Goal: Information Seeking & Learning: Find specific fact

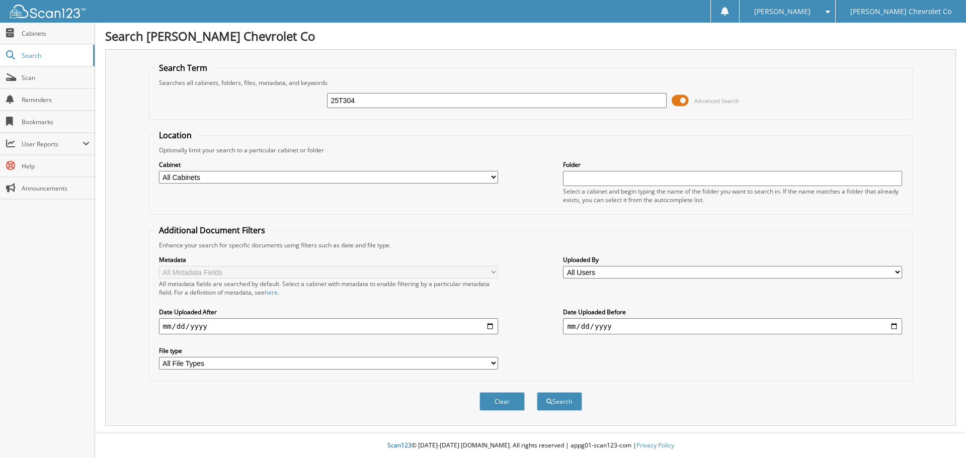
type input "25T304"
click at [537, 393] on button "Search" at bounding box center [559, 402] width 45 height 19
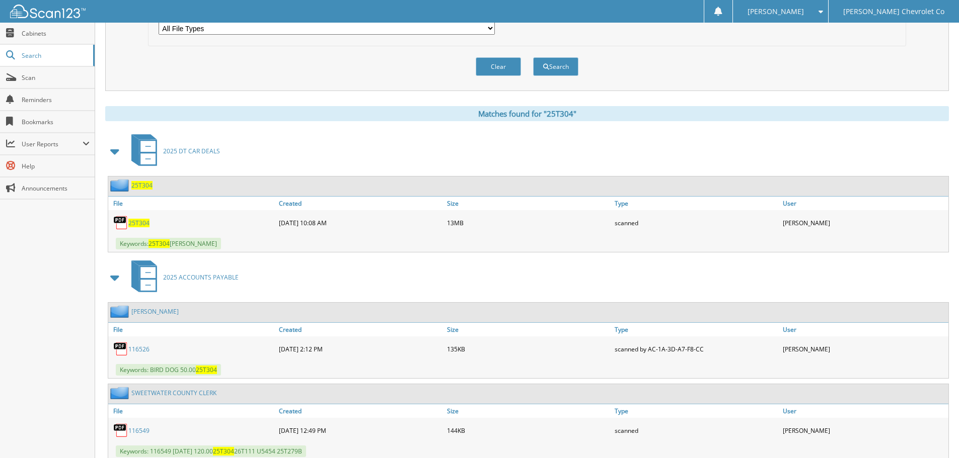
scroll to position [352, 0]
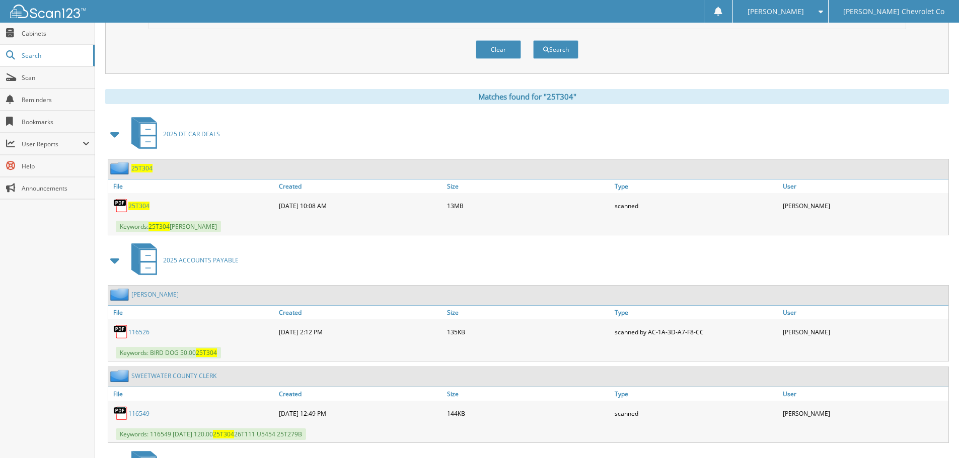
click at [139, 202] on link "25T304" at bounding box center [138, 206] width 21 height 9
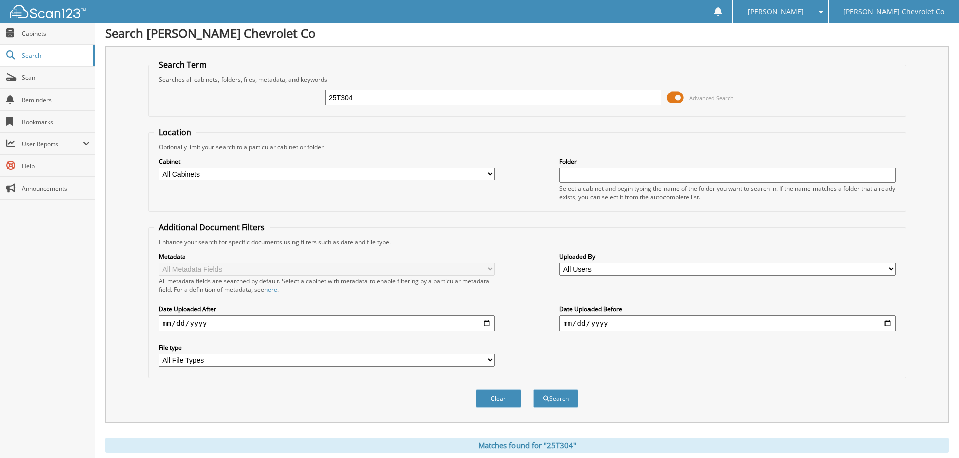
scroll to position [0, 0]
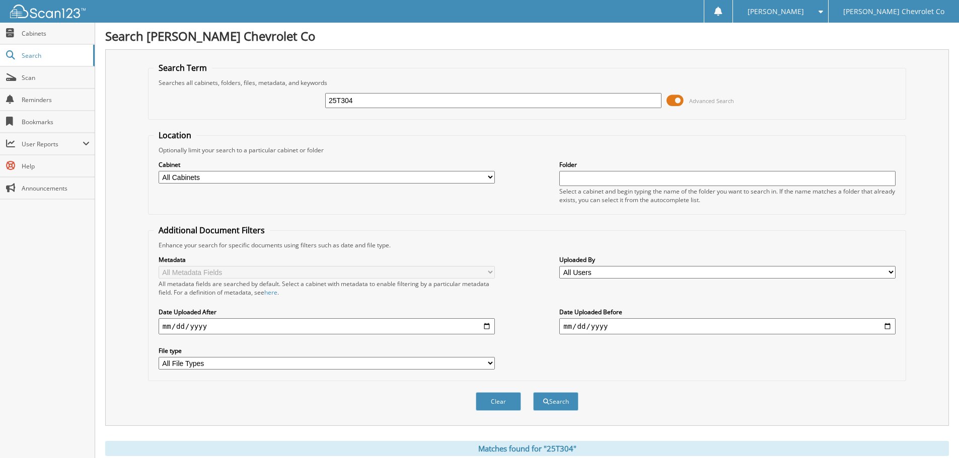
click at [754, 76] on fieldset "Search Term Searches all cabinets, folders, files, metadata, and keywords 25T30…" at bounding box center [527, 90] width 758 height 57
click at [531, 106] on input "25T304" at bounding box center [493, 100] width 336 height 15
type input "25T129"
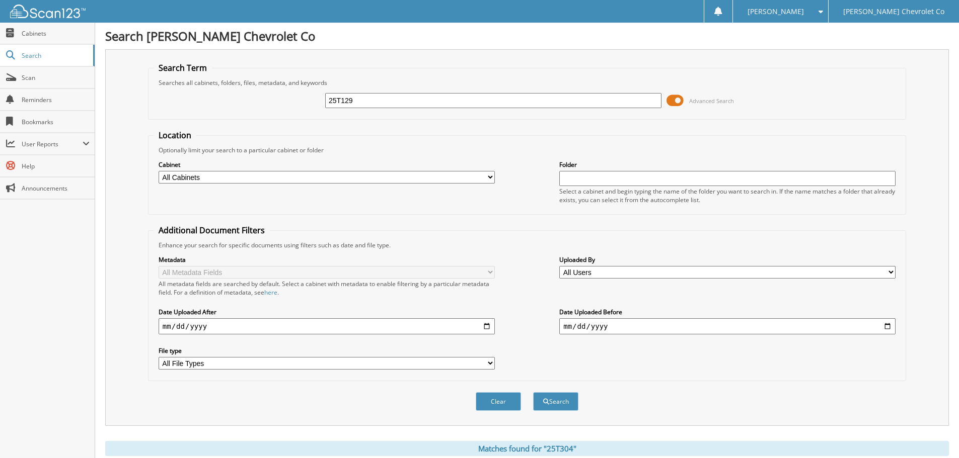
click at [533, 393] on button "Search" at bounding box center [555, 402] width 45 height 19
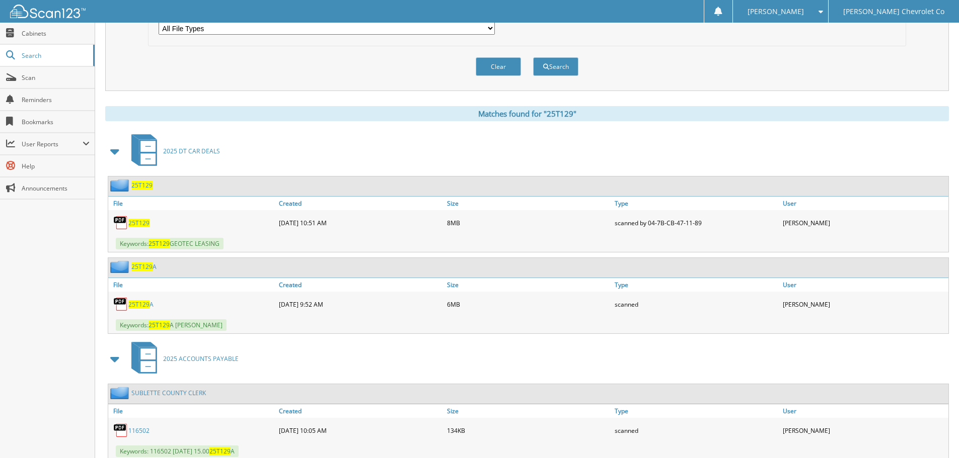
scroll to position [403, 0]
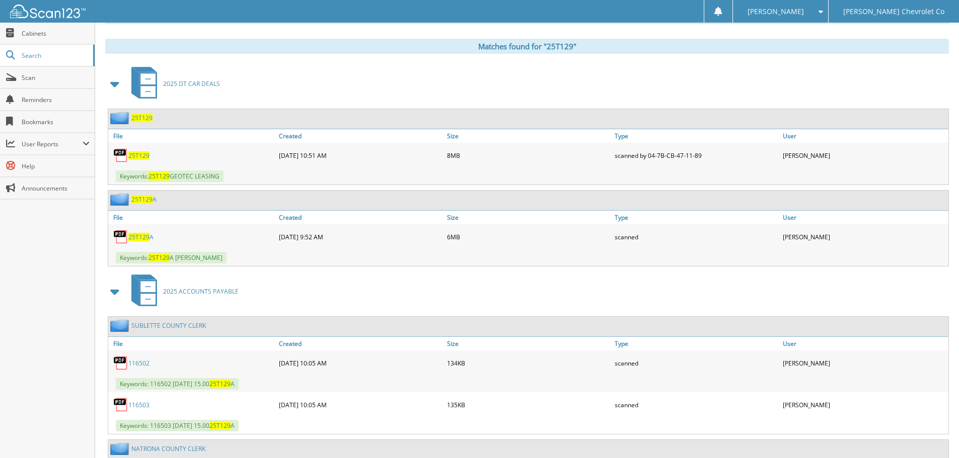
click at [145, 120] on span "25T129" at bounding box center [141, 118] width 21 height 9
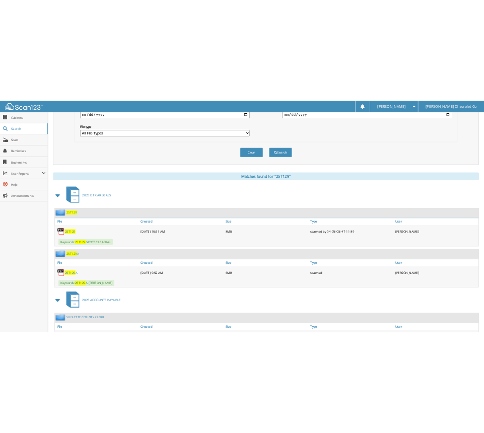
scroll to position [403, 0]
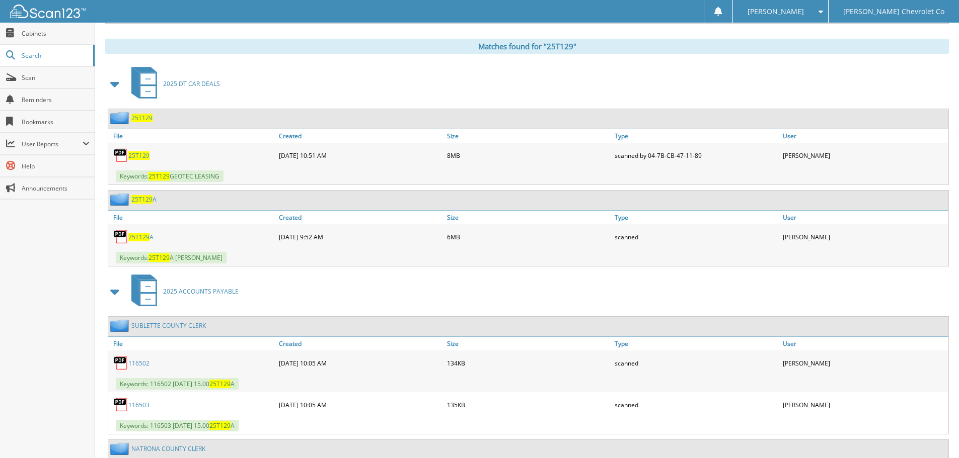
click at [150, 235] on link "25T129 A" at bounding box center [140, 237] width 25 height 9
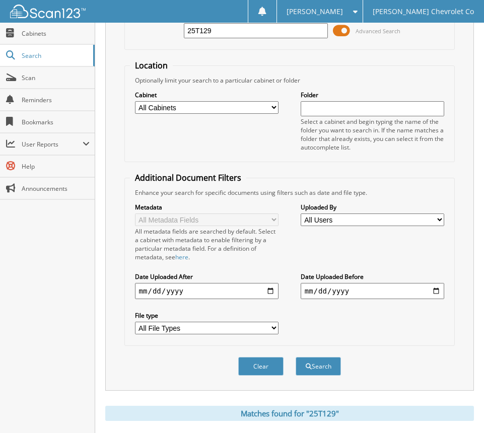
scroll to position [0, 0]
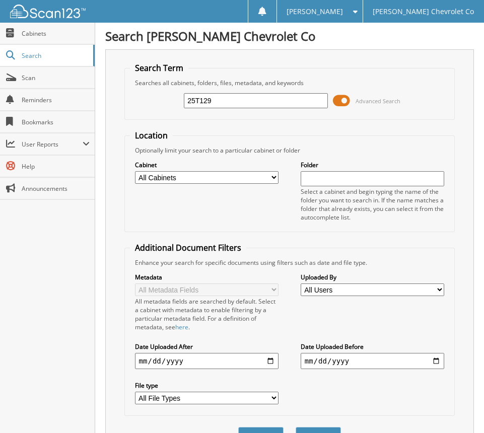
drag, startPoint x: 226, startPoint y: 103, endPoint x: 162, endPoint y: 100, distance: 64.5
click at [162, 100] on div "25T129 Advanced Search" at bounding box center [290, 100] width 320 height 27
type input "GOODMAN"
click at [295, 427] on button "Search" at bounding box center [317, 436] width 45 height 19
